Goal: Task Accomplishment & Management: Use online tool/utility

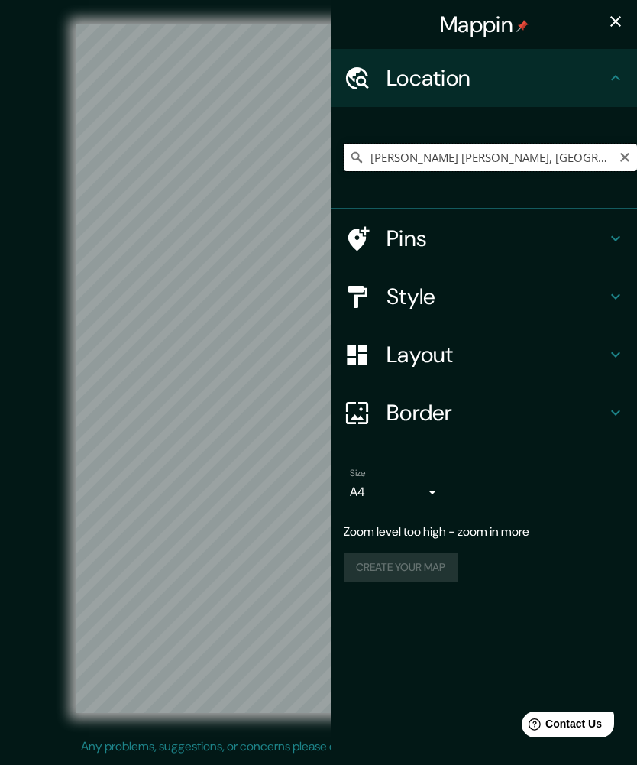
click at [477, 149] on input "[PERSON_NAME] [PERSON_NAME], [GEOGRAPHIC_DATA]" at bounding box center [490, 157] width 293 height 27
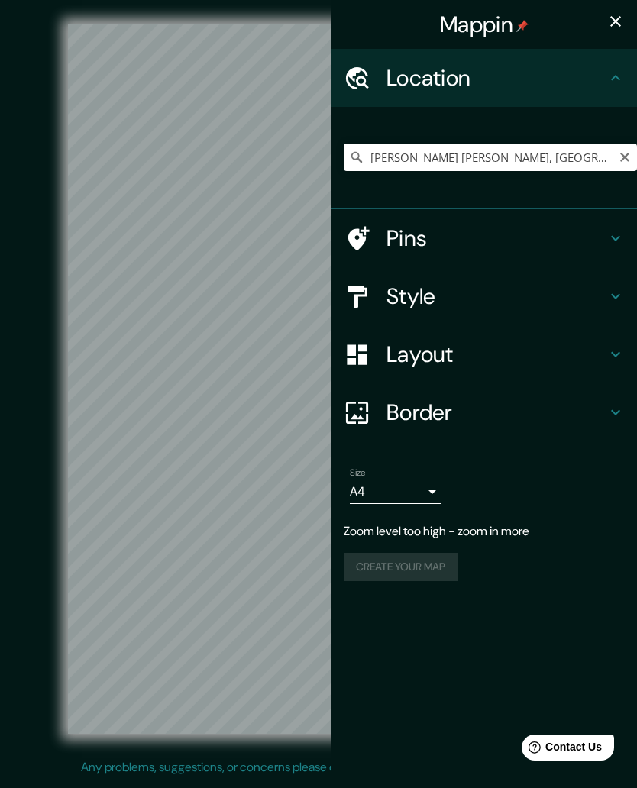
click at [514, 85] on h4 "Location" at bounding box center [497, 77] width 220 height 27
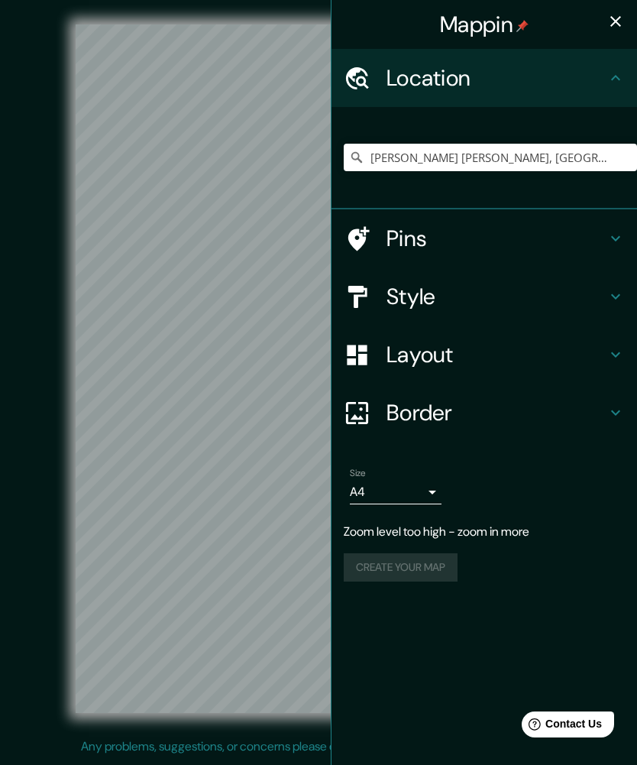
click at [480, 257] on div "Pins" at bounding box center [485, 238] width 306 height 58
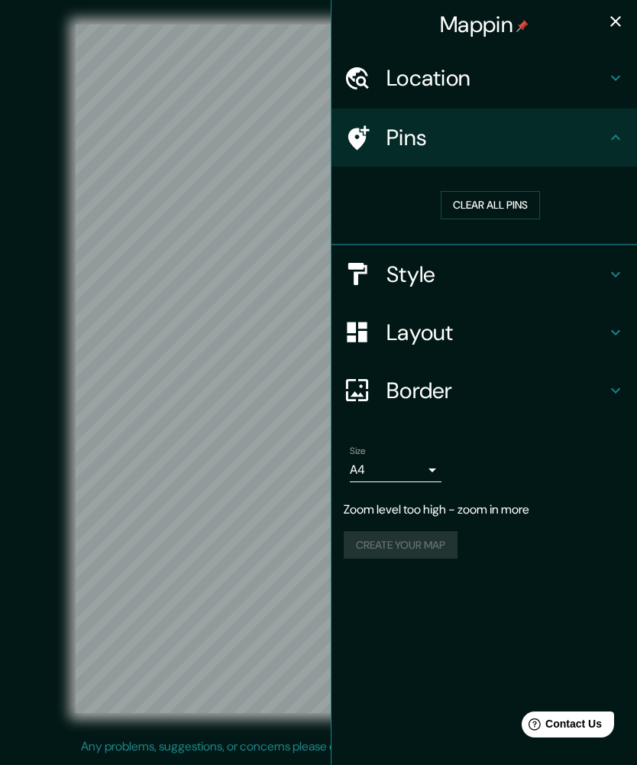
click at [479, 283] on h4 "Style" at bounding box center [497, 273] width 220 height 27
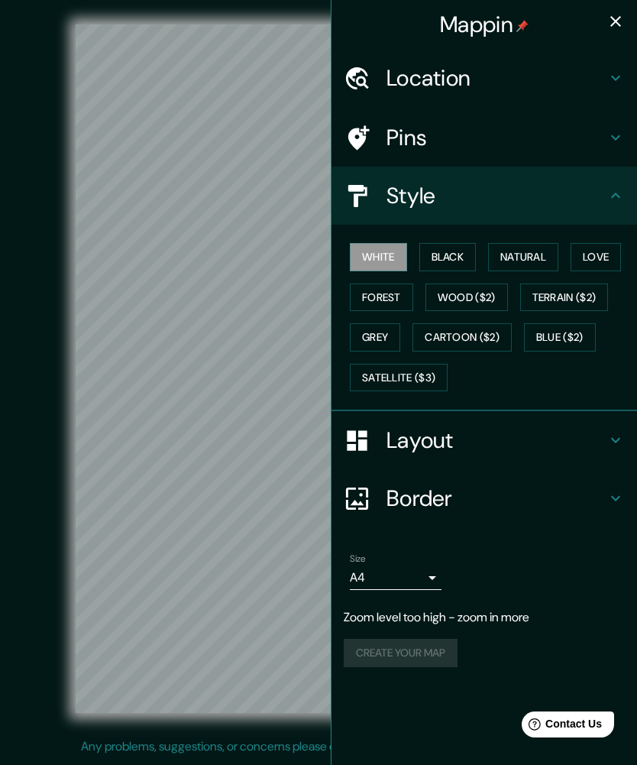
click at [613, 243] on button "Love" at bounding box center [596, 257] width 50 height 28
click at [612, 240] on div "White Black Natural Love Forest Wood ($2) Terrain ($2) Grey Cartoon ($2) Blue (…" at bounding box center [490, 317] width 293 height 160
click at [612, 30] on icon "button" at bounding box center [616, 21] width 18 height 18
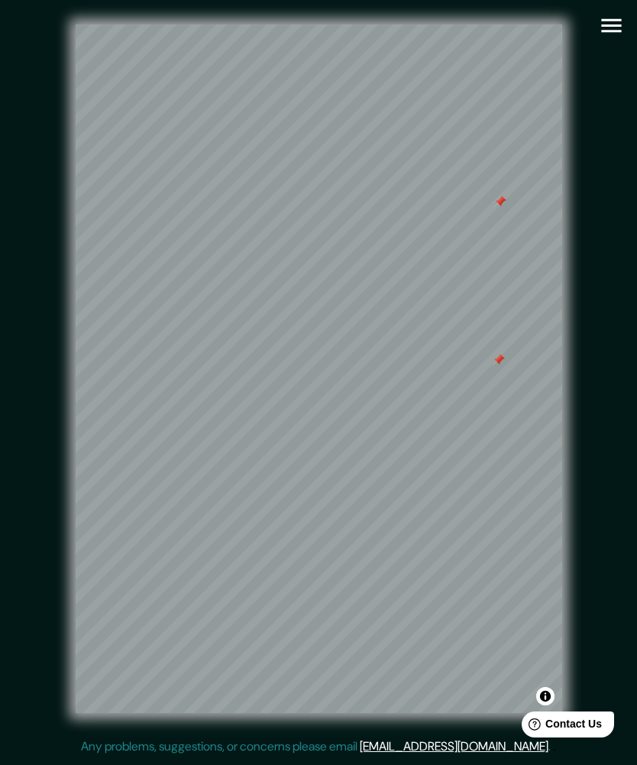
click at [614, 41] on button "button" at bounding box center [611, 25] width 39 height 39
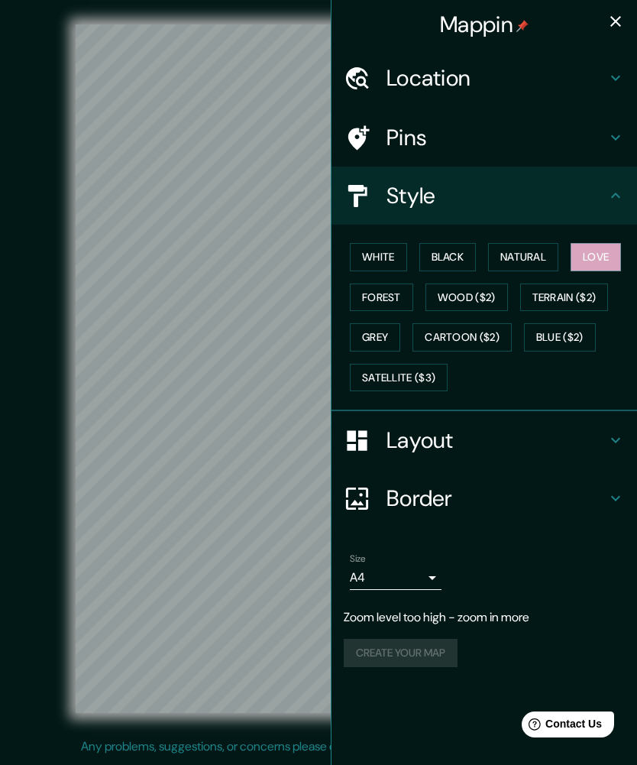
click at [521, 93] on div "Location" at bounding box center [485, 78] width 306 height 58
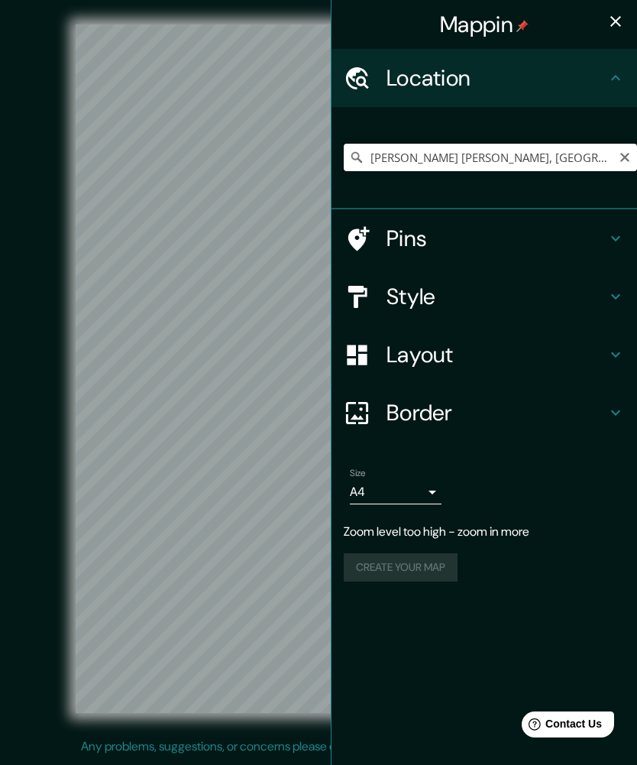
click at [545, 156] on input "[PERSON_NAME] [PERSON_NAME], [GEOGRAPHIC_DATA]" at bounding box center [490, 157] width 293 height 27
click at [424, 558] on div "Create your map" at bounding box center [484, 567] width 281 height 28
click at [451, 359] on h4 "Layout" at bounding box center [497, 354] width 220 height 27
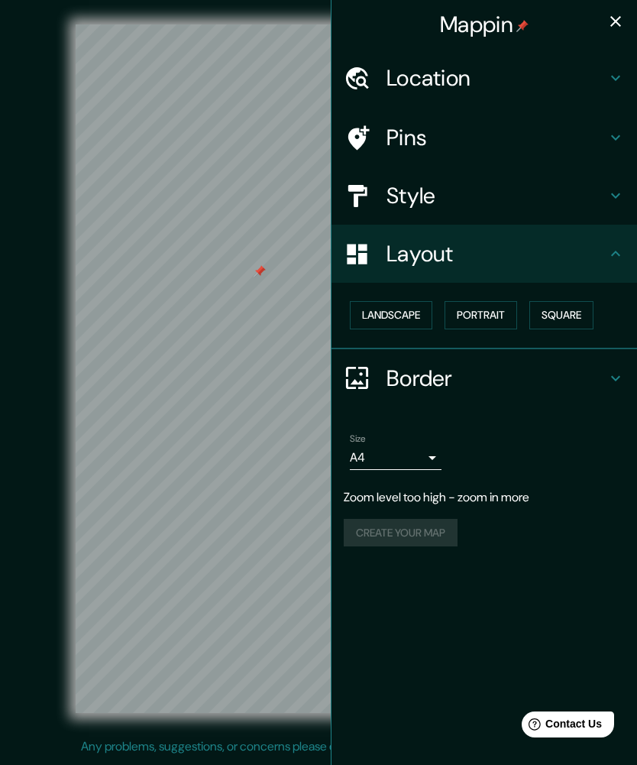
click at [410, 301] on button "Landscape" at bounding box center [391, 315] width 82 height 28
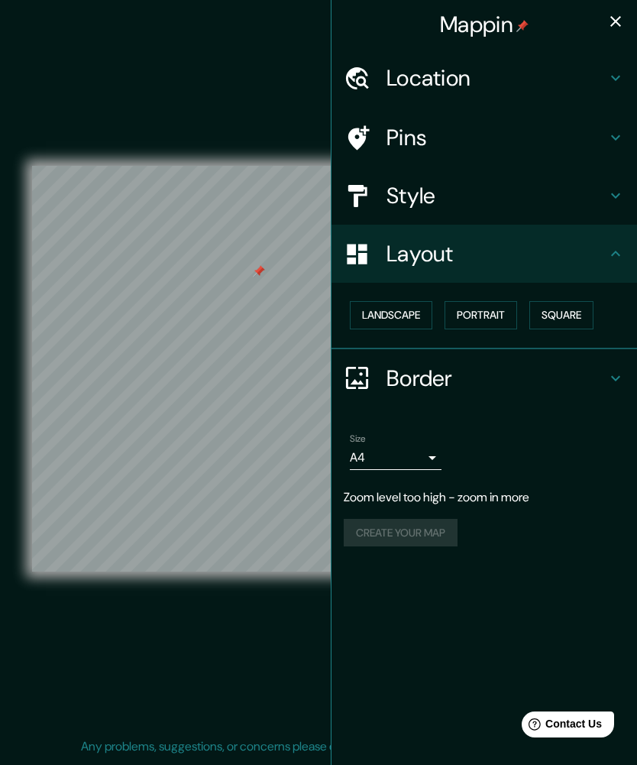
click at [506, 315] on button "Portrait" at bounding box center [481, 315] width 73 height 28
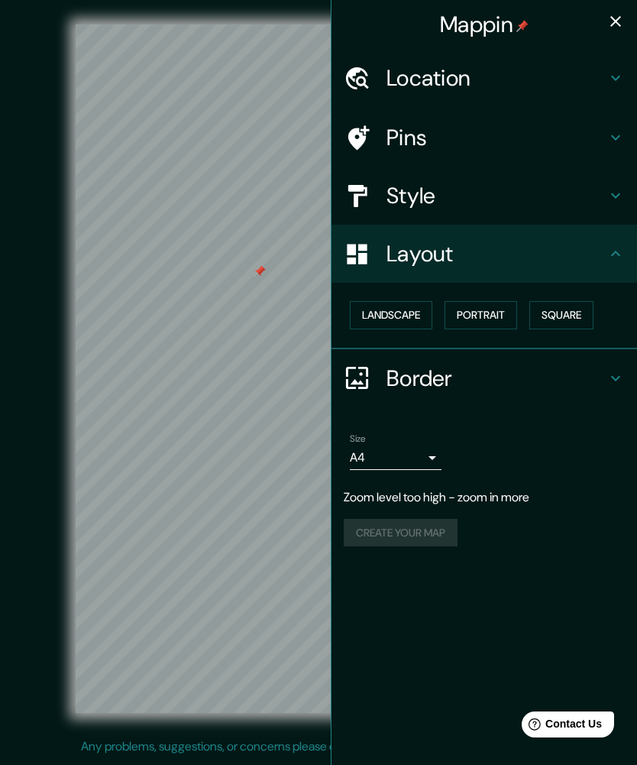
click at [426, 522] on div "Create your map" at bounding box center [484, 533] width 281 height 28
click at [382, 433] on div "Size A4 single" at bounding box center [396, 451] width 92 height 37
click at [425, 464] on body "Mappin Location [GEOGRAPHIC_DATA][PERSON_NAME][GEOGRAPHIC_DATA][PERSON_NAME], […" at bounding box center [318, 382] width 637 height 765
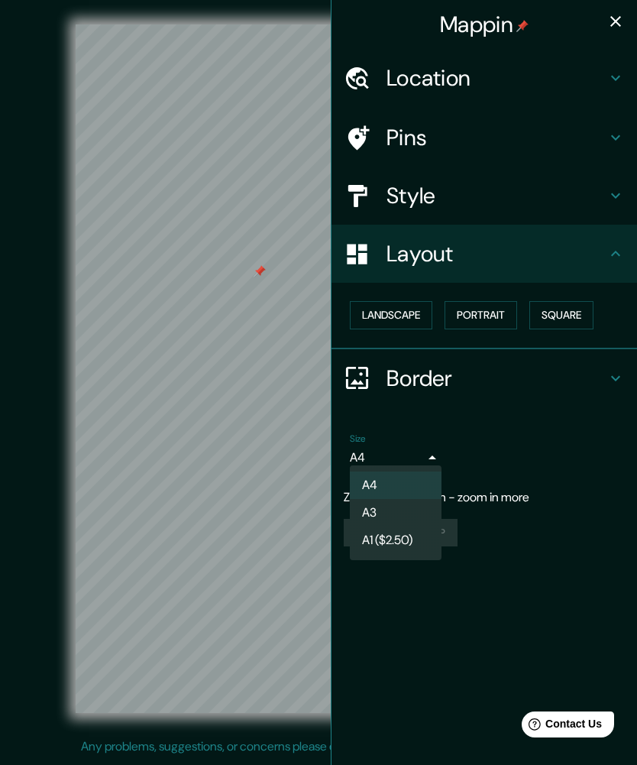
click at [400, 515] on li "A3" at bounding box center [396, 512] width 92 height 27
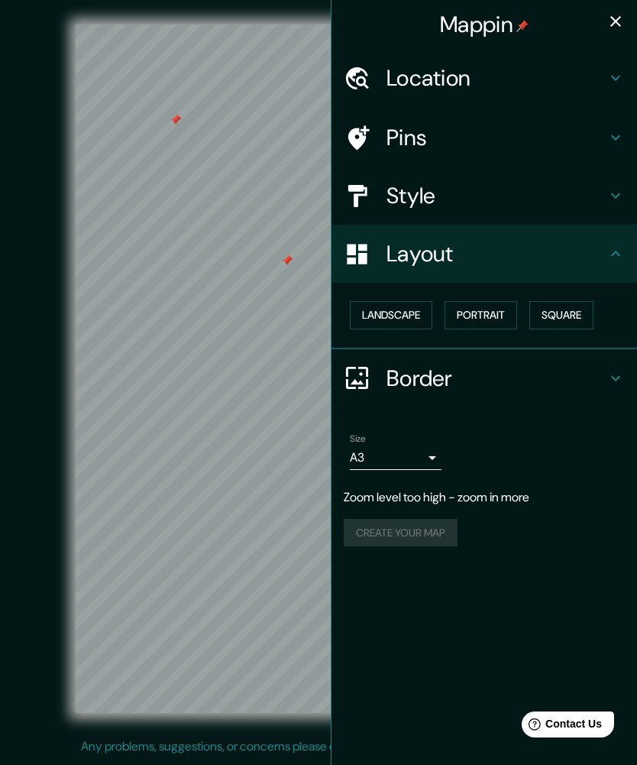
click at [624, 11] on button "button" at bounding box center [615, 21] width 31 height 31
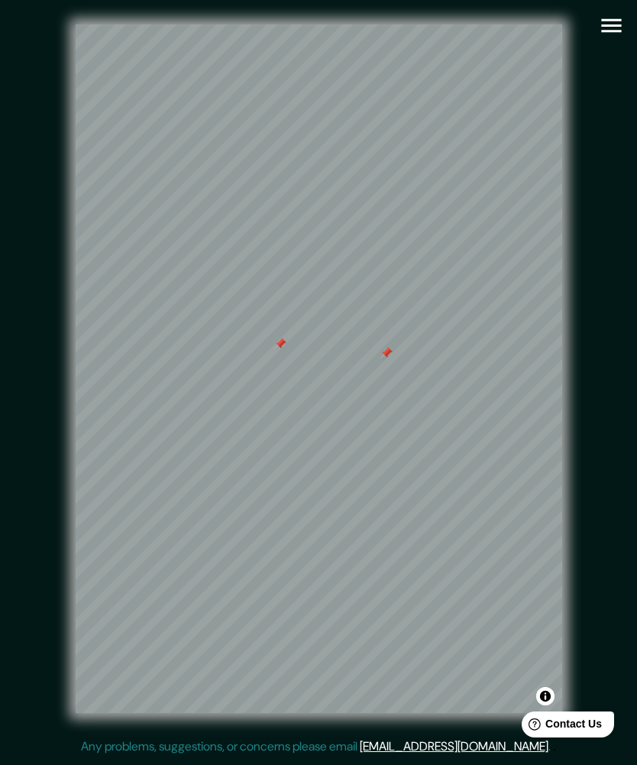
click at [605, 24] on icon "button" at bounding box center [611, 25] width 27 height 27
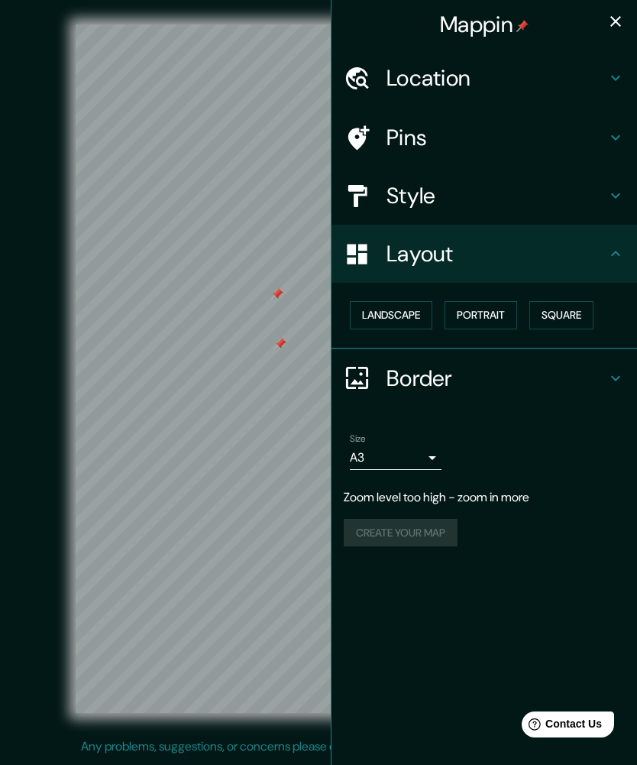
click at [623, 18] on icon "button" at bounding box center [616, 21] width 18 height 18
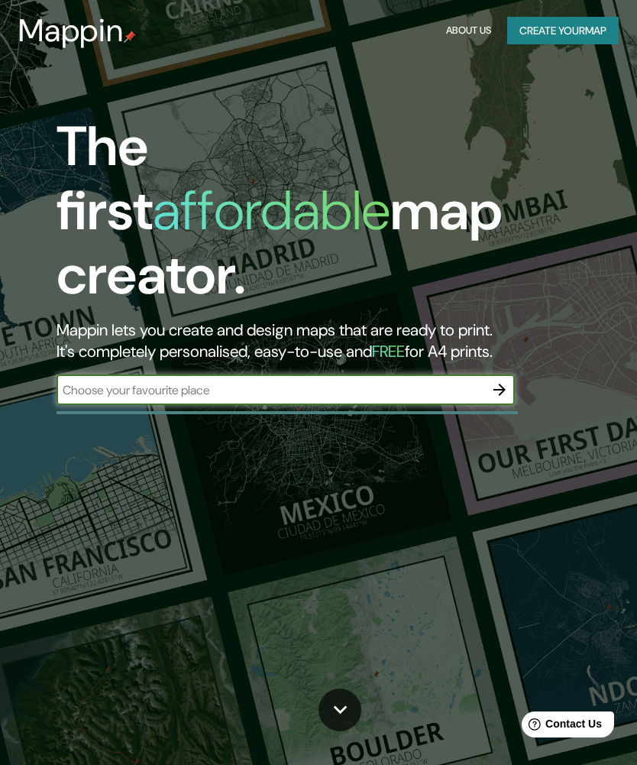
click at [567, 24] on button "Create your map" at bounding box center [563, 31] width 112 height 28
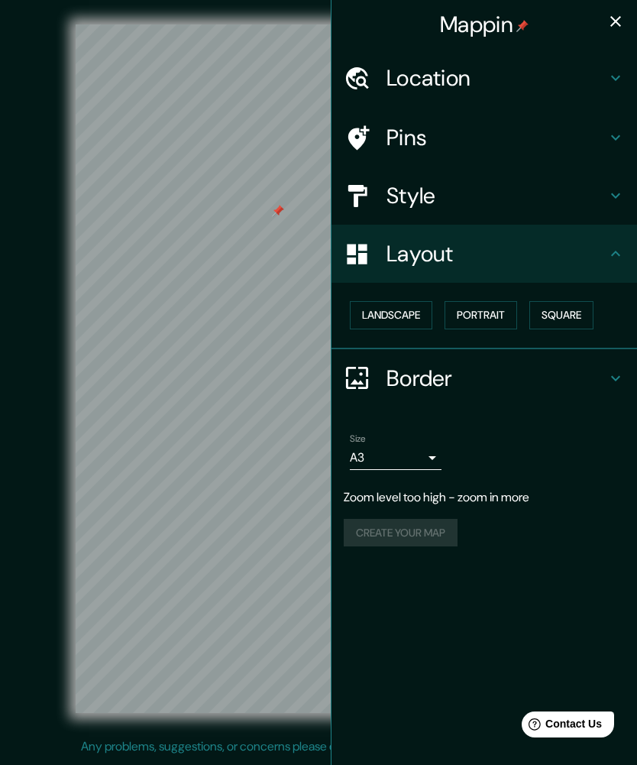
click at [614, 27] on icon "button" at bounding box center [616, 21] width 18 height 18
